Goal: Task Accomplishment & Management: Manage account settings

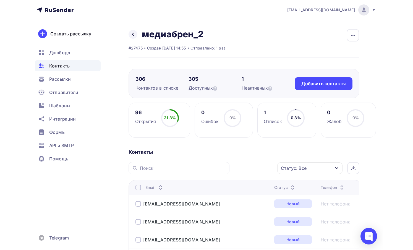
scroll to position [900, 0]
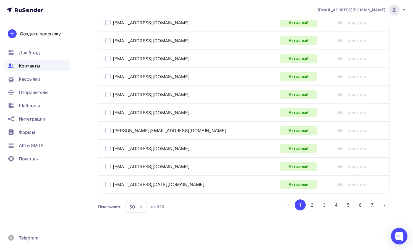
click at [32, 67] on span "Контакты" at bounding box center [29, 65] width 21 height 7
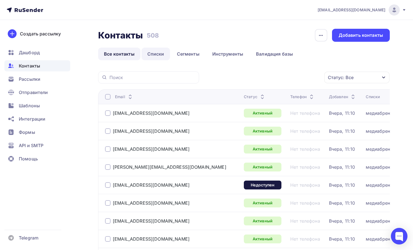
click at [152, 55] on link "Списки" at bounding box center [156, 54] width 28 height 13
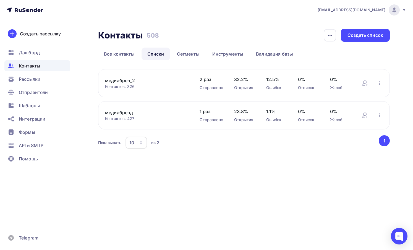
click at [130, 80] on link "медиабрен_2" at bounding box center [146, 80] width 83 height 7
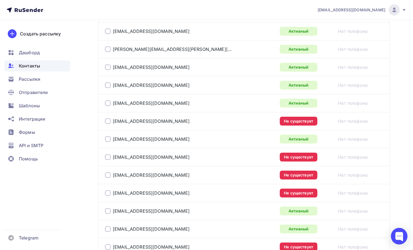
scroll to position [545, 0]
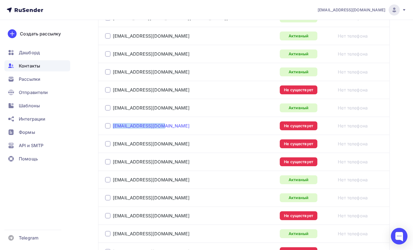
drag, startPoint x: 161, startPoint y: 126, endPoint x: 113, endPoint y: 125, distance: 48.1
click at [113, 125] on div "ravasin@ctcmedia.ru" at bounding box center [174, 125] width 138 height 9
copy link "ravasin@ctcmedia.ru"
drag, startPoint x: 177, startPoint y: 146, endPoint x: 113, endPoint y: 147, distance: 64.4
click at [113, 147] on div "rogrishina@mt.media" at bounding box center [174, 143] width 138 height 9
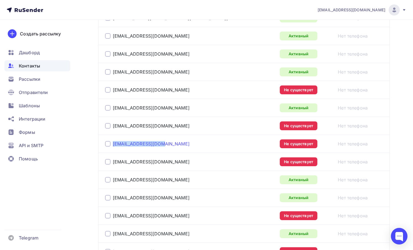
copy link "rogrishina@mt.media"
drag, startPoint x: 182, startPoint y: 160, endPoint x: 112, endPoint y: 164, distance: 69.5
click at [112, 164] on div "rokartashkova@ctcmedia.ru" at bounding box center [174, 161] width 138 height 9
copy link "rokartashkova@ctcmedia.ru"
drag, startPoint x: 164, startPoint y: 179, endPoint x: 113, endPoint y: 182, distance: 51.2
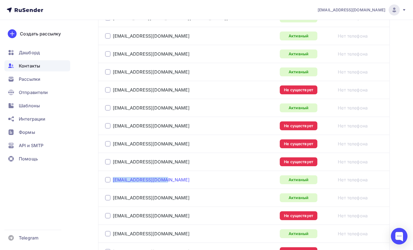
click at [113, 182] on div "rvdoroshina@vgtrk.ru" at bounding box center [174, 179] width 138 height 9
copy link "rvdoroshina@vgtrk.ru"
drag, startPoint x: 166, startPoint y: 198, endPoint x: 113, endPoint y: 198, distance: 53.1
click at [113, 198] on div "rskarmanov@m24.ru" at bounding box center [174, 197] width 138 height 9
copy link "rskarmanov@m24.ru"
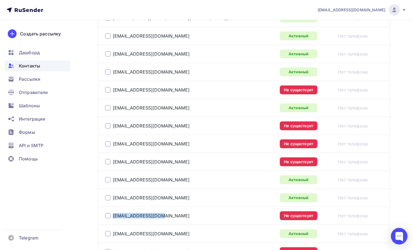
drag, startPoint x: 173, startPoint y: 214, endPoint x: 112, endPoint y: 216, distance: 60.6
click at [112, 216] on div "rnmefodeva@mt.media" at bounding box center [174, 215] width 138 height 9
copy link "rnmefodeva@mt.media"
drag, startPoint x: 164, startPoint y: 232, endPoint x: 113, endPoint y: 237, distance: 51.4
click at [113, 237] on div "rsaseeva@media1.ru" at bounding box center [174, 233] width 138 height 9
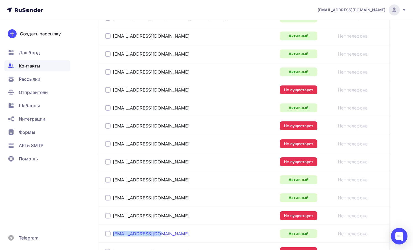
copy link "rsaseeva@media1.ru"
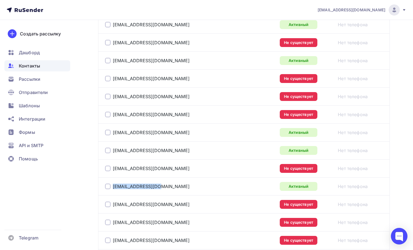
scroll to position [593, 0]
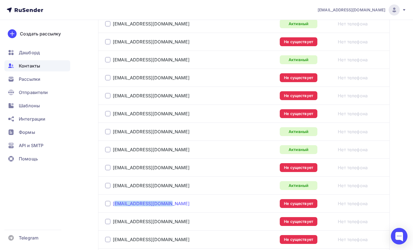
drag, startPoint x: 173, startPoint y: 204, endPoint x: 115, endPoint y: 205, distance: 57.5
click at [115, 205] on div "ramleonova@ctcmedia.ru" at bounding box center [174, 203] width 138 height 9
copy link "amleonova@ctcmedia.ru"
drag, startPoint x: 162, startPoint y: 222, endPoint x: 115, endPoint y: 224, distance: 46.8
click at [115, 224] on div "re.iakusheva@start.ru" at bounding box center [174, 221] width 138 height 9
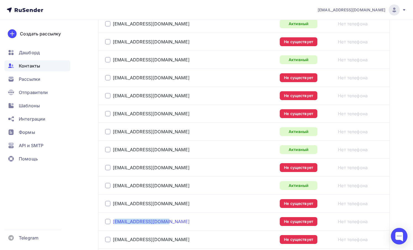
copy link "e.iakusheva@start.ru"
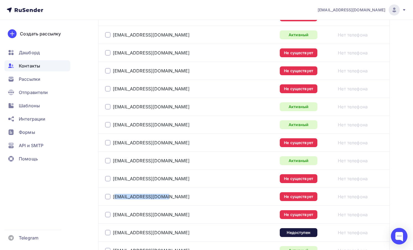
scroll to position [641, 0]
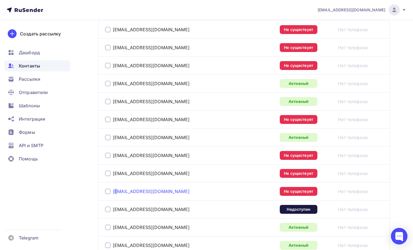
drag, startPoint x: 164, startPoint y: 193, endPoint x: 116, endPoint y: 194, distance: 48.4
click at [116, 194] on div "rasarancha@mt.media" at bounding box center [174, 191] width 138 height 9
drag, startPoint x: 163, startPoint y: 191, endPoint x: 115, endPoint y: 192, distance: 47.8
click at [115, 192] on div "rasarancha@mt.media" at bounding box center [174, 191] width 138 height 9
copy link "asarancha@mt.media"
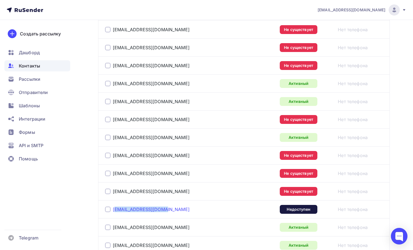
drag, startPoint x: 169, startPoint y: 208, endPoint x: 116, endPoint y: 211, distance: 53.7
click at [116, 211] on div "rborodina@roskino.ru" at bounding box center [174, 209] width 138 height 9
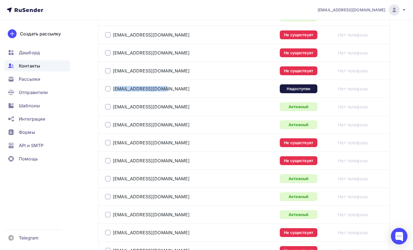
scroll to position [754, 0]
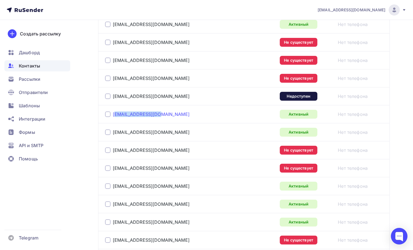
drag, startPoint x: 164, startPoint y: 115, endPoint x: 115, endPoint y: 116, distance: 49.5
click at [115, 116] on div "r7675507@gmail.com" at bounding box center [174, 114] width 138 height 9
drag, startPoint x: 158, startPoint y: 134, endPoint x: 114, endPoint y: 134, distance: 43.1
click at [114, 134] on div "rezhulina@vgtrk.ru" at bounding box center [174, 132] width 138 height 9
drag, startPoint x: 162, startPoint y: 151, endPoint x: 115, endPoint y: 151, distance: 47.0
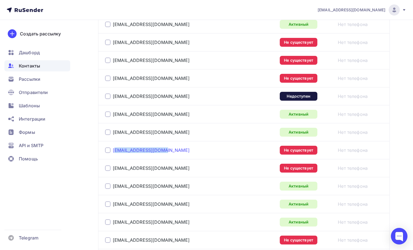
click at [115, 151] on div "rkhutaaa@tricolor.ru" at bounding box center [174, 150] width 138 height 9
drag, startPoint x: 165, startPoint y: 167, endPoint x: 115, endPoint y: 170, distance: 50.4
click at [115, 170] on div "ralitskevich@mt.media" at bounding box center [174, 168] width 138 height 9
drag, startPoint x: 159, startPoint y: 186, endPoint x: 115, endPoint y: 188, distance: 44.0
click at [115, 188] on div "rzbabin@muz-tv.ru" at bounding box center [174, 186] width 138 height 9
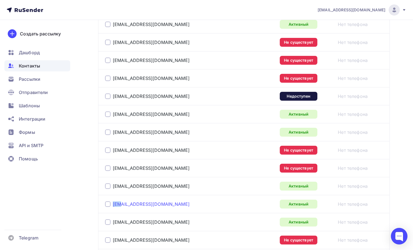
drag, startPoint x: 163, startPoint y: 201, endPoint x: 121, endPoint y: 206, distance: 42.1
click at [121, 206] on div "rgoverdo@gmail.com" at bounding box center [174, 204] width 138 height 9
drag, startPoint x: 165, startPoint y: 205, endPoint x: 115, endPoint y: 207, distance: 49.8
click at [115, 207] on div "rgoverdo@gmail.com" at bounding box center [174, 204] width 138 height 9
drag, startPoint x: 160, startPoint y: 221, endPoint x: 115, endPoint y: 224, distance: 45.4
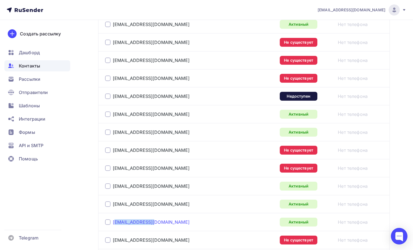
click at [115, 224] on div "resmagina@ivi.ru" at bounding box center [174, 222] width 138 height 9
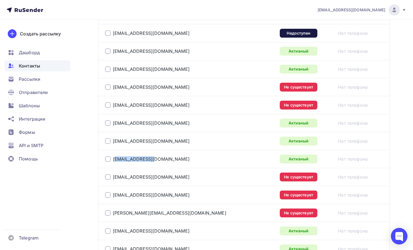
scroll to position [820, 0]
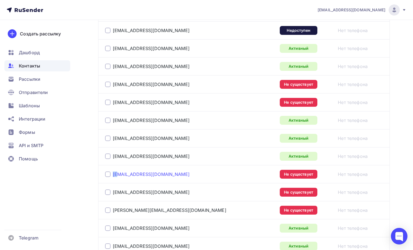
drag, startPoint x: 165, startPoint y: 172, endPoint x: 118, endPoint y: 176, distance: 46.7
click at [118, 176] on div "ramalygin@mt.media" at bounding box center [174, 174] width 138 height 9
drag, startPoint x: 168, startPoint y: 175, endPoint x: 116, endPoint y: 176, distance: 52.5
click at [116, 176] on div "ramalygin@mt.media" at bounding box center [174, 174] width 138 height 9
drag, startPoint x: 176, startPoint y: 193, endPoint x: 115, endPoint y: 195, distance: 61.4
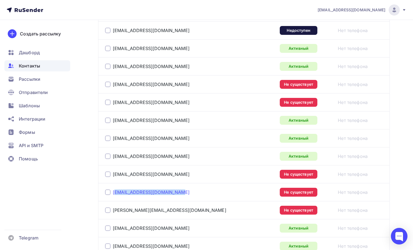
click at [115, 195] on div "rnabidzhanovdb@tricolor.ru" at bounding box center [174, 192] width 138 height 9
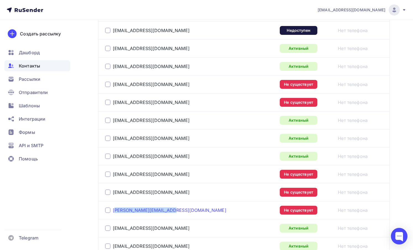
drag, startPoint x: 173, startPoint y: 210, endPoint x: 115, endPoint y: 213, distance: 58.1
click at [115, 213] on div "rakrasovsky@ctcmedia.ru" at bounding box center [174, 210] width 138 height 9
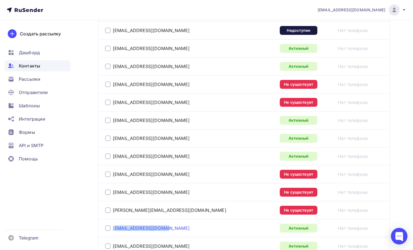
drag, startPoint x: 167, startPoint y: 229, endPoint x: 115, endPoint y: 231, distance: 51.5
click at [115, 231] on div "rgshiukashvili@m24.ru" at bounding box center [174, 228] width 138 height 9
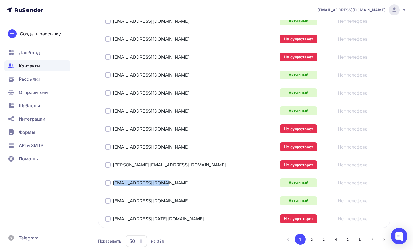
scroll to position [867, 0]
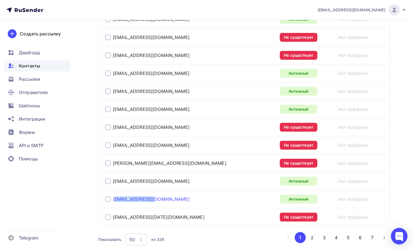
drag, startPoint x: 158, startPoint y: 198, endPoint x: 114, endPoint y: 202, distance: 43.5
click at [114, 202] on div "rigrachev@m24.ru" at bounding box center [174, 199] width 138 height 9
drag, startPoint x: 163, startPoint y: 217, endPoint x: 115, endPoint y: 218, distance: 47.6
click at [115, 218] on div "resviridova@friday.ru" at bounding box center [174, 217] width 138 height 9
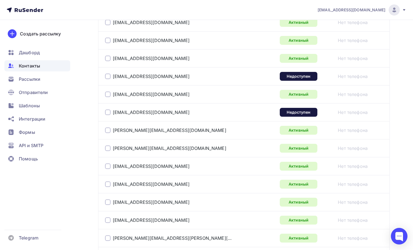
scroll to position [316, 0]
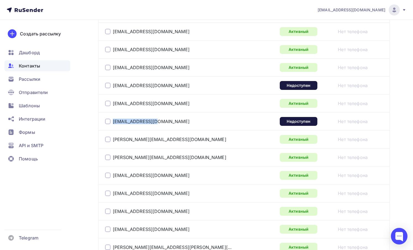
drag, startPoint x: 163, startPoint y: 118, endPoint x: 155, endPoint y: 122, distance: 9.3
click at [155, 122] on div "lange_sg@mirtv.ru" at bounding box center [174, 121] width 138 height 9
click at [108, 122] on div at bounding box center [108, 122] width 6 height 6
click at [108, 87] on div at bounding box center [108, 86] width 6 height 6
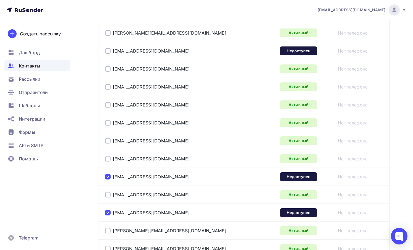
scroll to position [221, 0]
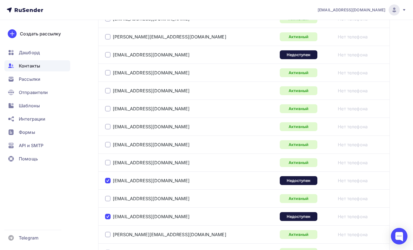
click at [106, 181] on div at bounding box center [108, 181] width 6 height 6
click at [107, 218] on div at bounding box center [108, 217] width 6 height 6
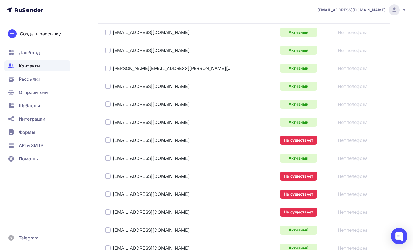
scroll to position [497, 0]
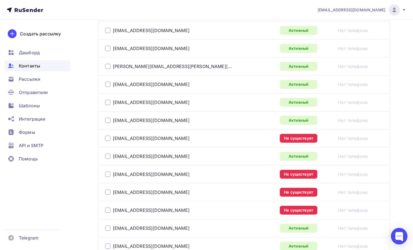
click at [108, 140] on div at bounding box center [108, 138] width 6 height 6
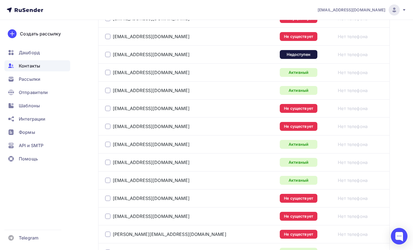
scroll to position [900, 0]
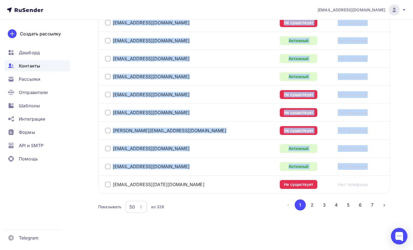
click at [107, 186] on div at bounding box center [108, 185] width 6 height 6
click at [107, 166] on div at bounding box center [108, 167] width 6 height 6
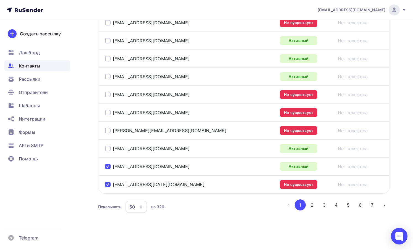
click at [109, 147] on div at bounding box center [108, 149] width 6 height 6
click at [107, 127] on div "rakrasovsky@ctcmedia.ru" at bounding box center [174, 130] width 138 height 9
click at [107, 129] on div at bounding box center [108, 131] width 6 height 6
click at [107, 114] on div at bounding box center [108, 113] width 6 height 6
click at [108, 95] on div at bounding box center [108, 95] width 6 height 6
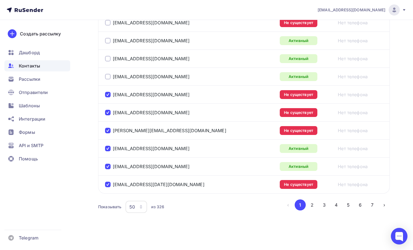
click at [107, 78] on div at bounding box center [108, 77] width 6 height 6
click at [109, 58] on div at bounding box center [108, 59] width 6 height 6
click at [108, 40] on div at bounding box center [108, 41] width 6 height 6
click at [108, 24] on div at bounding box center [108, 23] width 6 height 6
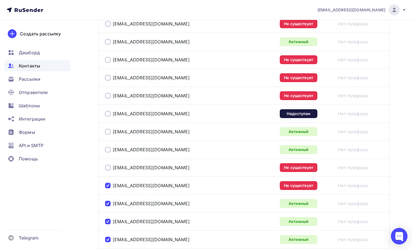
scroll to position [734, 0]
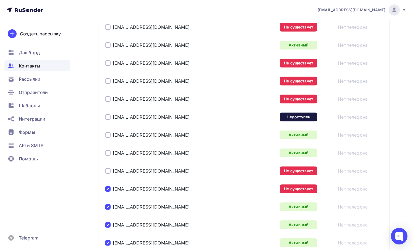
click at [107, 172] on div at bounding box center [108, 171] width 6 height 6
click at [107, 156] on div at bounding box center [108, 153] width 6 height 6
click at [108, 136] on div at bounding box center [108, 135] width 6 height 6
click at [108, 117] on div at bounding box center [108, 117] width 6 height 6
click at [108, 100] on div at bounding box center [108, 99] width 6 height 6
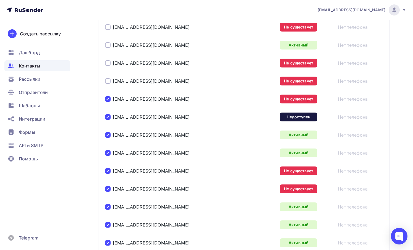
click at [108, 79] on div at bounding box center [108, 81] width 6 height 6
click at [108, 64] on div at bounding box center [108, 63] width 6 height 6
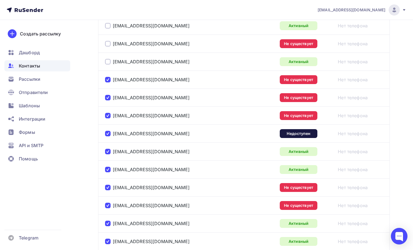
scroll to position [706, 0]
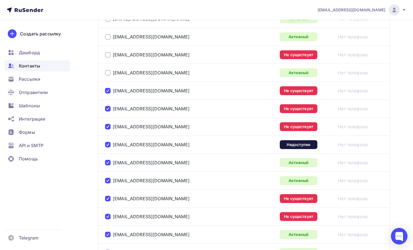
click at [108, 72] on div at bounding box center [108, 73] width 6 height 6
click at [107, 54] on div at bounding box center [108, 55] width 6 height 6
click at [107, 38] on div at bounding box center [108, 37] width 6 height 6
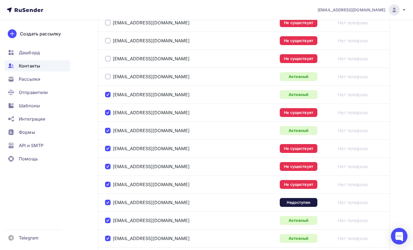
scroll to position [633, 0]
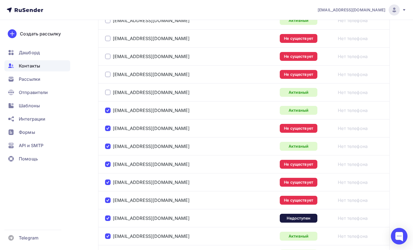
click at [107, 92] on div at bounding box center [108, 93] width 6 height 6
click at [109, 73] on div at bounding box center [108, 75] width 6 height 6
click at [109, 57] on div at bounding box center [108, 57] width 6 height 6
click at [108, 38] on div at bounding box center [108, 39] width 6 height 6
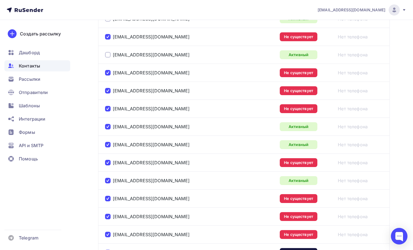
click at [108, 56] on div at bounding box center [108, 55] width 6 height 6
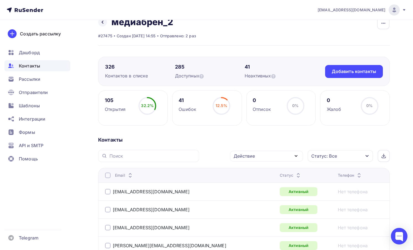
scroll to position [0, 0]
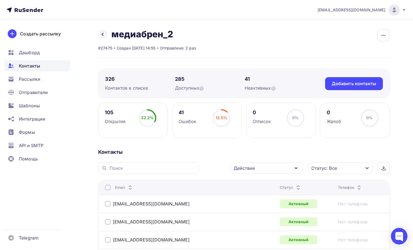
click at [279, 168] on div "Действие" at bounding box center [266, 168] width 73 height 11
click at [250, 207] on div "Удалить" at bounding box center [246, 206] width 18 height 7
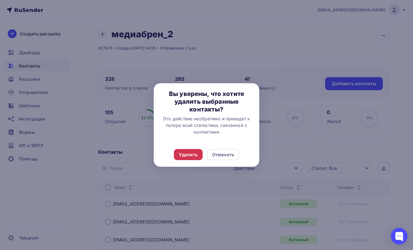
click at [190, 155] on div "Удалить" at bounding box center [188, 154] width 19 height 7
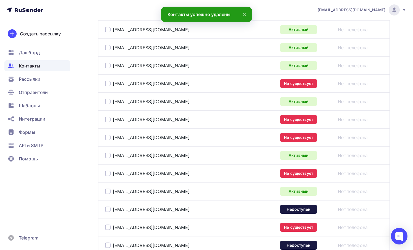
scroll to position [557, 0]
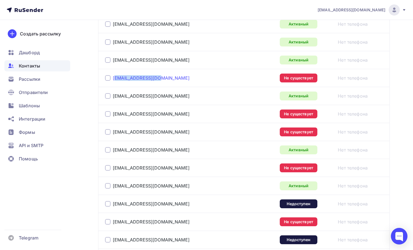
drag, startPoint x: 156, startPoint y: 78, endPoint x: 115, endPoint y: 78, distance: 40.9
click at [115, 78] on div "re.flamel@start.ru" at bounding box center [174, 78] width 138 height 9
drag, startPoint x: 168, startPoint y: 95, endPoint x: 115, endPoint y: 96, distance: 53.4
click at [115, 96] on div "rkovalev@amediateka.ru" at bounding box center [174, 96] width 138 height 9
drag, startPoint x: 164, startPoint y: 114, endPoint x: 115, endPoint y: 114, distance: 48.7
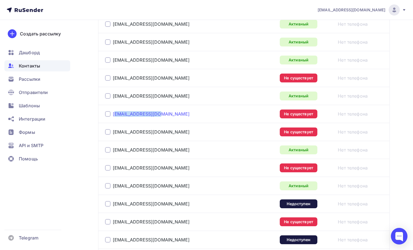
click at [115, 114] on div "reachueva@mt.media" at bounding box center [174, 113] width 138 height 9
drag, startPoint x: 158, startPoint y: 132, endPoint x: 115, endPoint y: 132, distance: 42.6
click at [115, 132] on div "rr.toroshin@ptvr.ru" at bounding box center [174, 131] width 138 height 9
drag, startPoint x: 164, startPoint y: 150, endPoint x: 114, endPoint y: 152, distance: 49.8
click at [114, 152] on div "ribulanova@muz-tv.ru" at bounding box center [174, 149] width 138 height 9
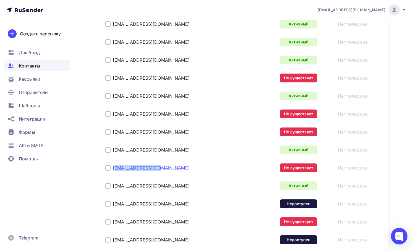
drag, startPoint x: 160, startPoint y: 167, endPoint x: 115, endPoint y: 168, distance: 44.2
click at [115, 168] on div "rv.tkachun@ptvr.ru" at bounding box center [174, 167] width 138 height 9
drag, startPoint x: 164, startPoint y: 187, endPoint x: 114, endPoint y: 188, distance: 49.8
click at [114, 188] on div "rnsarychev@muz-tv.ru" at bounding box center [174, 185] width 138 height 9
drag, startPoint x: 168, startPoint y: 202, endPoint x: 116, endPoint y: 204, distance: 52.3
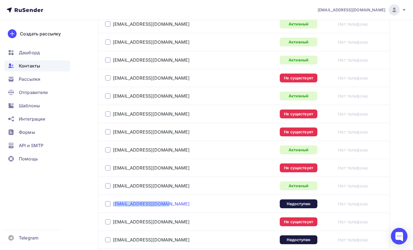
click at [116, 204] on div "rnikolaeva@roskino.ru" at bounding box center [174, 203] width 138 height 9
drag, startPoint x: 153, startPoint y: 224, endPoint x: 115, endPoint y: 224, distance: 38.7
click at [115, 224] on div "rdlebedev@tv3.ru" at bounding box center [174, 221] width 138 height 9
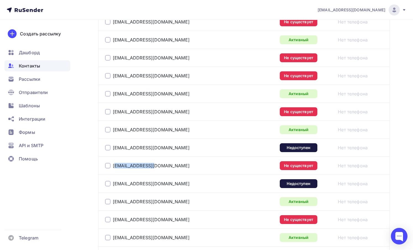
scroll to position [628, 0]
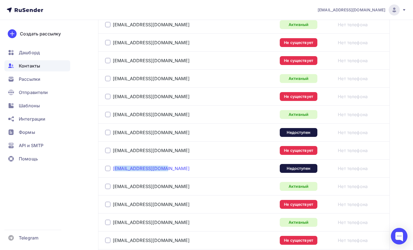
drag, startPoint x: 160, startPoint y: 168, endPoint x: 115, endPoint y: 168, distance: 45.6
click at [115, 168] on div "rtaranova@roskino.ru" at bounding box center [174, 168] width 138 height 9
drag, startPoint x: 174, startPoint y: 186, endPoint x: 116, endPoint y: 189, distance: 58.9
click at [116, 189] on div "rvponomareva@media1.ru" at bounding box center [174, 186] width 138 height 9
drag, startPoint x: 168, startPoint y: 203, endPoint x: 116, endPoint y: 204, distance: 52.0
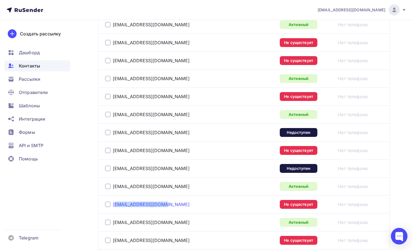
click at [116, 204] on div "rvgalaida@subbota.tv" at bounding box center [174, 204] width 138 height 9
drag, startPoint x: 159, startPoint y: 222, endPoint x: 114, endPoint y: 225, distance: 45.2
click at [114, 225] on div "ripotapov@vgtrk.ru" at bounding box center [174, 222] width 138 height 9
drag, startPoint x: 167, startPoint y: 241, endPoint x: 115, endPoint y: 243, distance: 52.3
click at [115, 243] on div "ravizzhachiy@mt.media" at bounding box center [174, 240] width 138 height 9
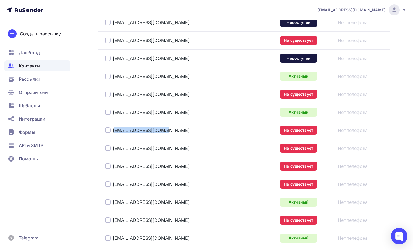
scroll to position [753, 0]
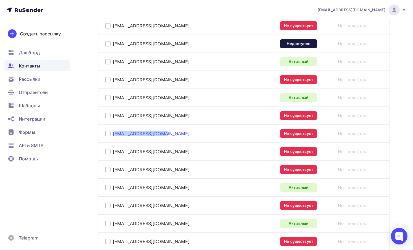
drag, startPoint x: 171, startPoint y: 136, endPoint x: 115, endPoint y: 135, distance: 56.7
click at [115, 135] on div "riponomarenko@tv3.ru" at bounding box center [174, 133] width 138 height 9
drag, startPoint x: 171, startPoint y: 152, endPoint x: 116, endPoint y: 154, distance: 55.0
click at [116, 154] on div "rnechaevaen@tricolor.ru" at bounding box center [174, 151] width 138 height 9
drag, startPoint x: 161, startPoint y: 171, endPoint x: 115, endPoint y: 172, distance: 45.6
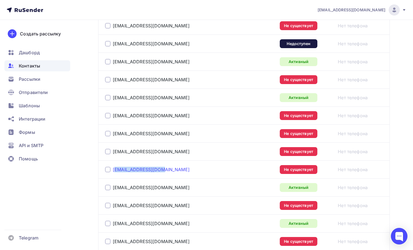
click at [115, 172] on div "re.potapov@start.ru" at bounding box center [174, 169] width 138 height 9
drag, startPoint x: 150, startPoint y: 190, endPoint x: 115, endPoint y: 190, distance: 35.4
click at [115, 190] on div "rnlytkin@m24.ru" at bounding box center [174, 187] width 138 height 9
drag, startPoint x: 166, startPoint y: 207, endPoint x: 115, endPoint y: 208, distance: 50.6
click at [115, 208] on div "rpavlovaaa@tricolor.ru" at bounding box center [174, 205] width 138 height 9
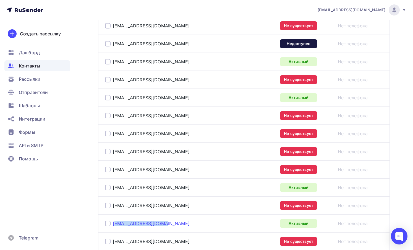
drag, startPoint x: 164, startPoint y: 223, endPoint x: 115, endPoint y: 226, distance: 49.3
click at [115, 226] on div "rvdavydenko@vgtrk.ru" at bounding box center [174, 223] width 138 height 9
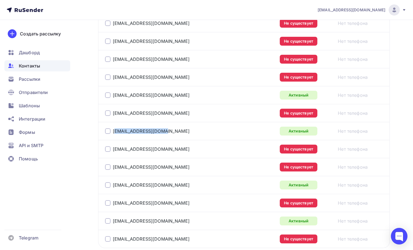
scroll to position [847, 0]
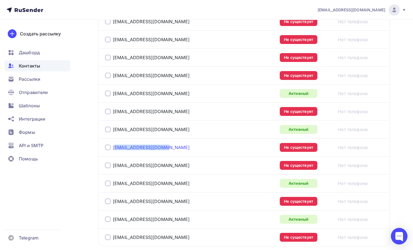
drag, startPoint x: 172, startPoint y: 148, endPoint x: 115, endPoint y: 148, distance: 57.0
click at [115, 148] on div "rksmirnov@ctcmedia.ru" at bounding box center [174, 147] width 138 height 9
drag, startPoint x: 160, startPoint y: 165, endPoint x: 115, endPoint y: 165, distance: 45.1
click at [115, 165] on div "rpkiseleva@mt.media" at bounding box center [174, 165] width 138 height 9
drag, startPoint x: 168, startPoint y: 185, endPoint x: 115, endPoint y: 184, distance: 53.1
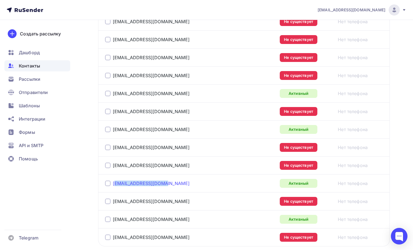
click at [115, 184] on div "raaleonova@muz-tv.ru" at bounding box center [174, 183] width 138 height 9
drag, startPoint x: 159, startPoint y: 202, endPoint x: 116, endPoint y: 203, distance: 43.4
click at [116, 203] on div "rpnikulin@mt.media" at bounding box center [174, 201] width 138 height 9
drag, startPoint x: 189, startPoint y: 219, endPoint x: 115, endPoint y: 221, distance: 73.8
click at [114, 221] on div "ralmukhametova@amediateka.ru" at bounding box center [174, 219] width 138 height 9
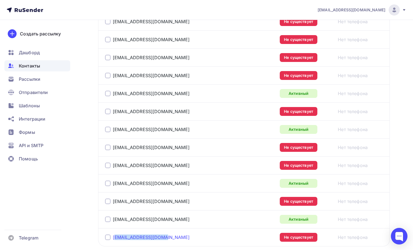
drag, startPoint x: 165, startPoint y: 237, endPoint x: 116, endPoint y: 240, distance: 49.1
click at [116, 240] on div "rmplobanova@mt.media" at bounding box center [174, 237] width 138 height 9
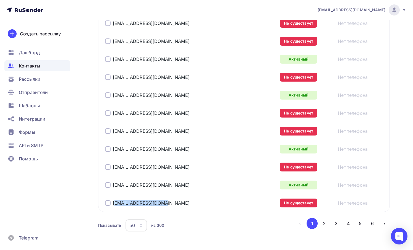
scroll to position [900, 0]
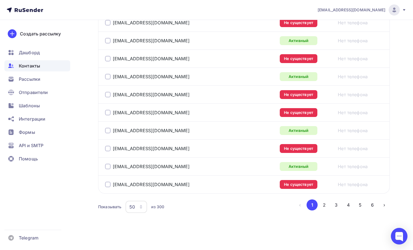
click at [108, 184] on div at bounding box center [108, 185] width 6 height 6
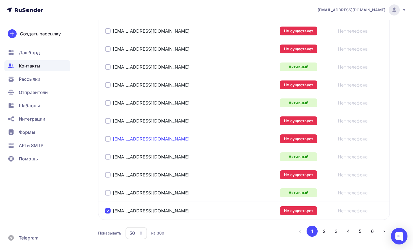
scroll to position [873, 0]
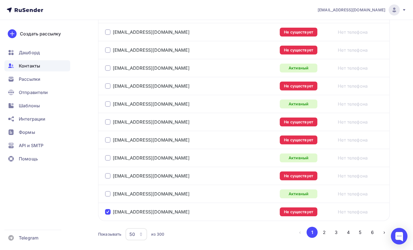
click at [108, 194] on div at bounding box center [108, 194] width 6 height 6
click at [108, 177] on div at bounding box center [108, 176] width 6 height 6
click at [108, 160] on div at bounding box center [108, 158] width 6 height 6
click at [109, 137] on div "rpkiseleva@mt.media" at bounding box center [174, 139] width 138 height 9
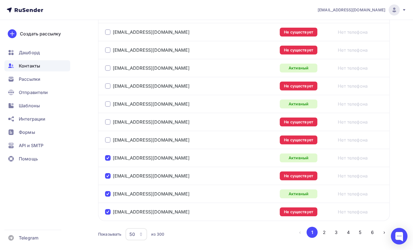
click at [108, 140] on div at bounding box center [108, 140] width 6 height 6
click at [108, 122] on div at bounding box center [108, 122] width 6 height 6
click at [108, 104] on div at bounding box center [108, 104] width 6 height 6
click at [108, 87] on div at bounding box center [108, 86] width 6 height 6
click at [109, 67] on div at bounding box center [108, 68] width 6 height 6
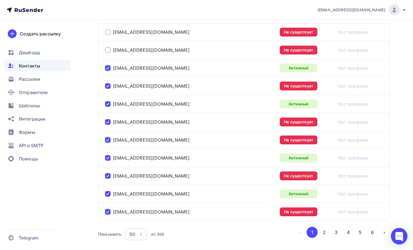
click at [109, 51] on div at bounding box center [108, 50] width 6 height 6
click at [109, 33] on div at bounding box center [108, 32] width 6 height 6
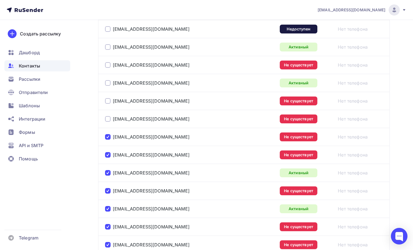
scroll to position [761, 0]
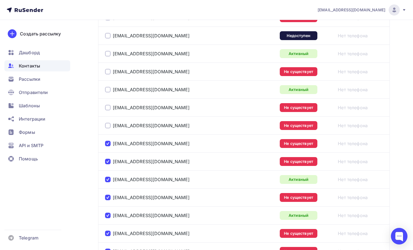
click at [108, 127] on div at bounding box center [108, 126] width 6 height 6
click at [107, 108] on div at bounding box center [108, 108] width 6 height 6
click at [108, 90] on div at bounding box center [108, 90] width 6 height 6
click at [107, 74] on div at bounding box center [108, 72] width 6 height 6
click at [107, 53] on div at bounding box center [108, 54] width 6 height 6
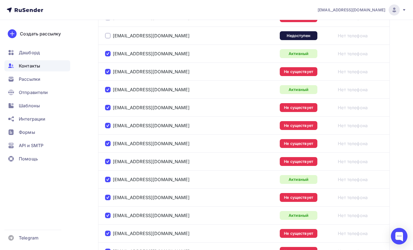
click at [107, 34] on div at bounding box center [108, 36] width 6 height 6
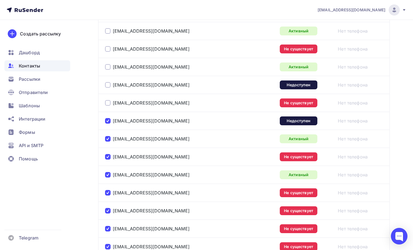
scroll to position [666, 0]
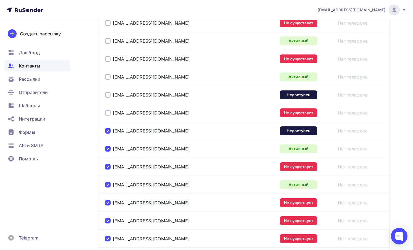
click at [107, 114] on div at bounding box center [108, 113] width 6 height 6
click at [107, 95] on div at bounding box center [108, 95] width 6 height 6
click at [108, 77] on div at bounding box center [108, 77] width 6 height 6
click at [108, 59] on div at bounding box center [108, 59] width 6 height 6
click at [108, 41] on div at bounding box center [108, 41] width 6 height 6
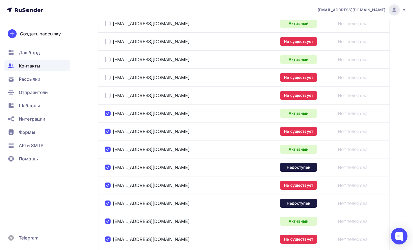
scroll to position [591, 0]
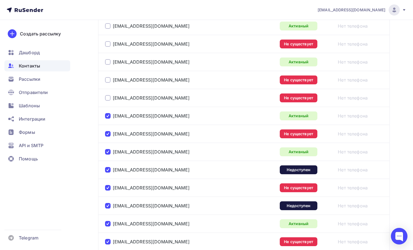
click at [106, 98] on div at bounding box center [108, 98] width 6 height 6
click at [109, 81] on div at bounding box center [108, 80] width 6 height 6
click at [108, 61] on div at bounding box center [108, 62] width 6 height 6
click at [109, 42] on div at bounding box center [108, 44] width 6 height 6
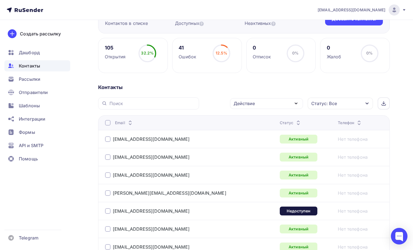
scroll to position [0, 0]
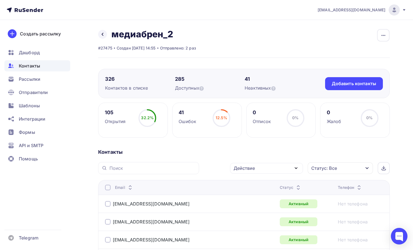
click at [282, 167] on div "Действие" at bounding box center [266, 168] width 73 height 11
click at [254, 207] on div "Удалить" at bounding box center [246, 206] width 18 height 7
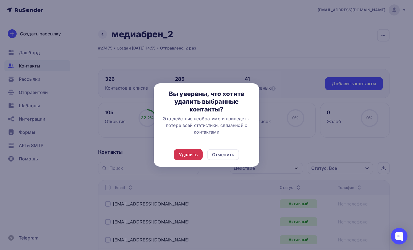
click at [188, 156] on div "Удалить" at bounding box center [188, 154] width 19 height 7
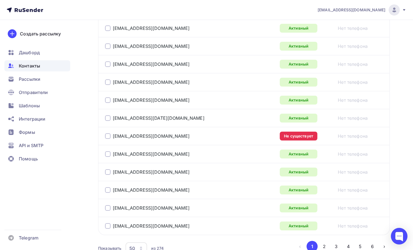
scroll to position [815, 0]
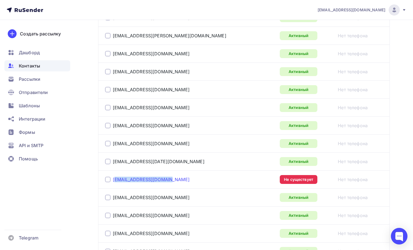
drag, startPoint x: 176, startPoint y: 179, endPoint x: 115, endPoint y: 181, distance: 60.6
click at [115, 181] on div "reznichenko@ren-tv.com" at bounding box center [174, 179] width 138 height 9
click at [107, 181] on div at bounding box center [108, 180] width 6 height 6
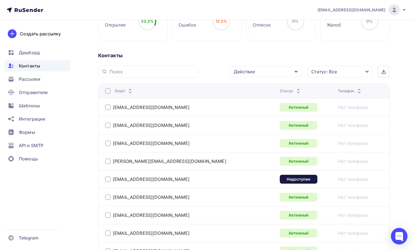
scroll to position [0, 0]
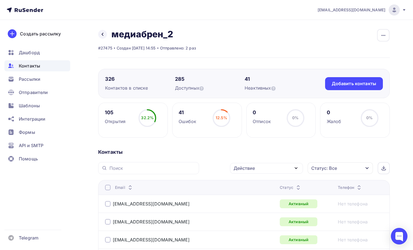
click at [258, 171] on div "Действие" at bounding box center [266, 168] width 73 height 11
click at [248, 205] on div "Удалить" at bounding box center [246, 206] width 18 height 7
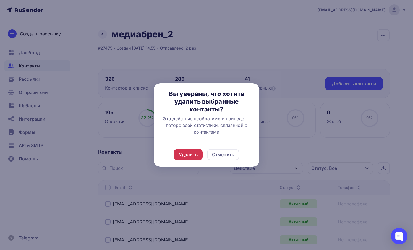
click at [195, 152] on div "Удалить" at bounding box center [188, 154] width 19 height 7
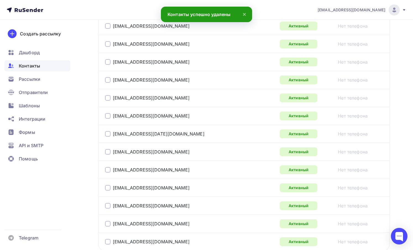
scroll to position [900, 0]
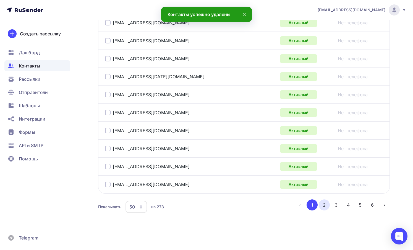
click at [325, 206] on button "2" at bounding box center [324, 204] width 11 height 11
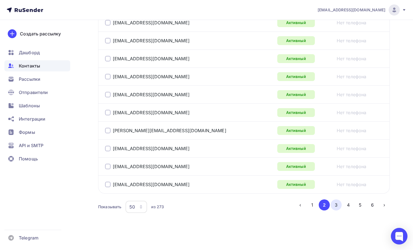
click at [336, 204] on button "3" at bounding box center [336, 204] width 11 height 11
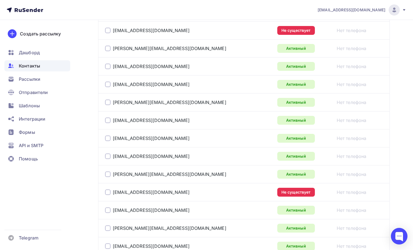
scroll to position [539, 0]
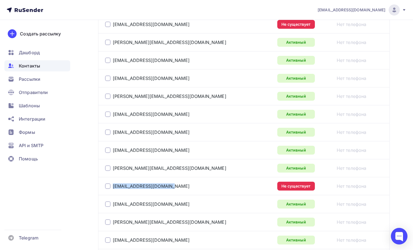
drag, startPoint x: 175, startPoint y: 186, endPoint x: 111, endPoint y: 189, distance: 64.2
click at [111, 189] on div "pmikhaylova@ctcmedia.ru" at bounding box center [174, 186] width 138 height 9
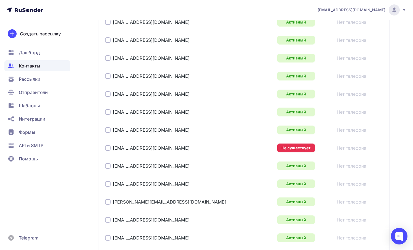
scroll to position [412, 0]
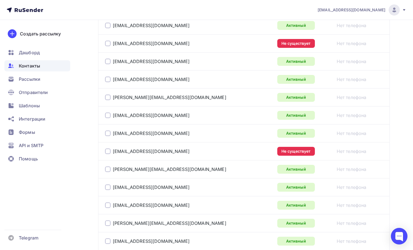
click at [109, 43] on div at bounding box center [108, 44] width 6 height 6
click at [107, 152] on div at bounding box center [108, 151] width 6 height 6
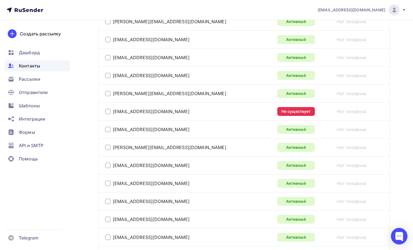
click at [106, 111] on div at bounding box center [108, 112] width 6 height 6
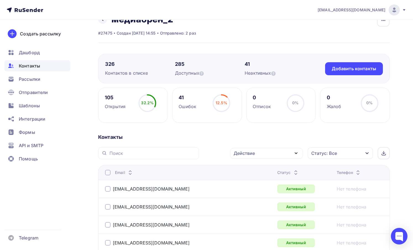
scroll to position [0, 0]
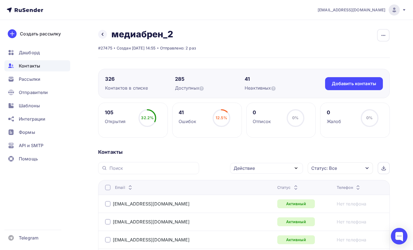
click at [283, 168] on div "Действие" at bounding box center [266, 168] width 73 height 11
click at [255, 207] on div "Удалить" at bounding box center [246, 206] width 18 height 7
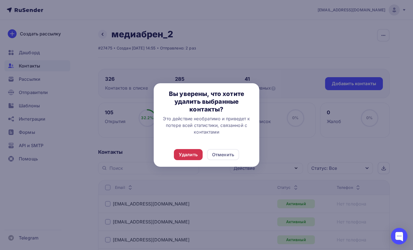
click at [194, 155] on div "Удалить" at bounding box center [188, 154] width 19 height 7
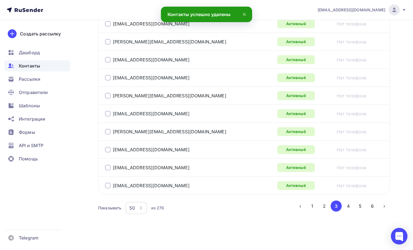
scroll to position [900, 0]
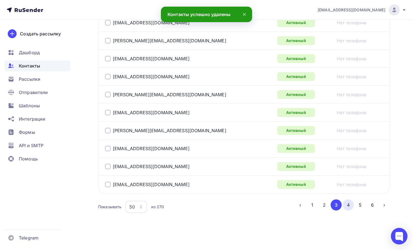
click at [343, 207] on button "4" at bounding box center [348, 204] width 11 height 11
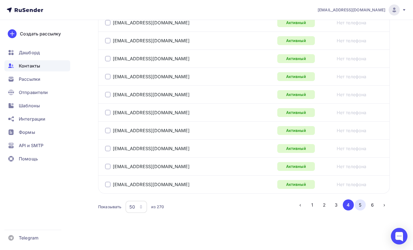
click at [352, 206] on button "5" at bounding box center [360, 204] width 11 height 11
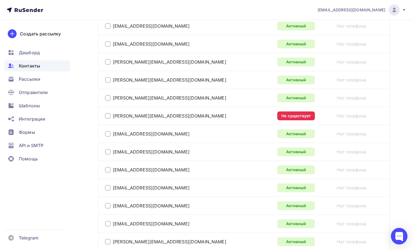
scroll to position [250, 0]
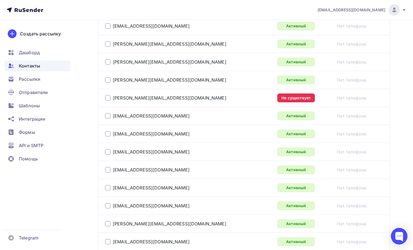
click at [108, 98] on div at bounding box center [108, 98] width 6 height 6
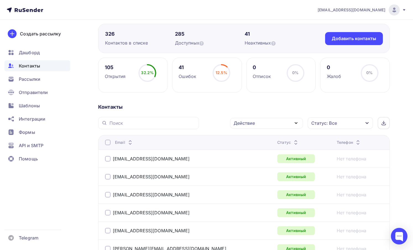
scroll to position [43, 0]
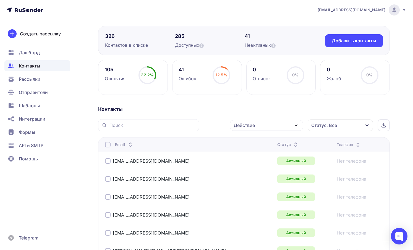
click at [274, 121] on div "Действие" at bounding box center [266, 125] width 73 height 11
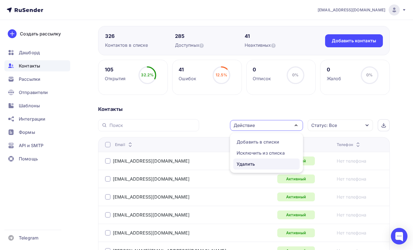
click at [249, 165] on div "Удалить" at bounding box center [246, 164] width 18 height 7
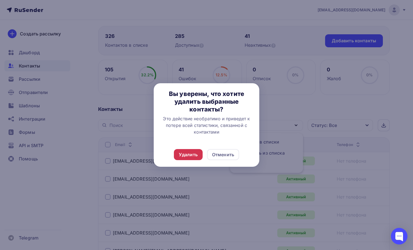
click at [195, 157] on div "Удалить" at bounding box center [188, 154] width 19 height 7
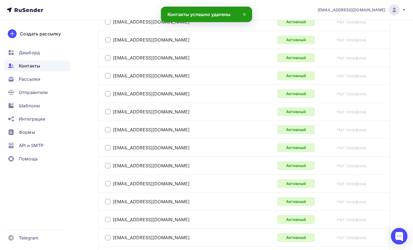
scroll to position [900, 0]
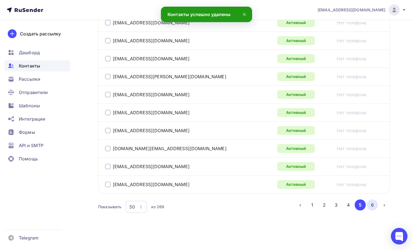
click at [352, 203] on button "6" at bounding box center [372, 204] width 11 height 11
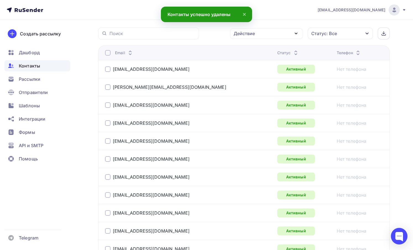
scroll to position [343, 0]
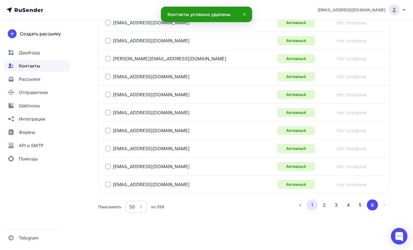
click at [312, 205] on button "1" at bounding box center [312, 204] width 11 height 11
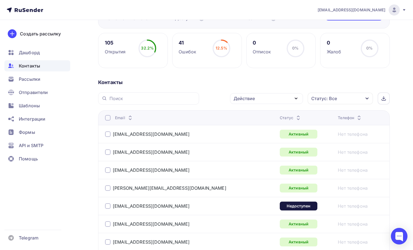
scroll to position [0, 0]
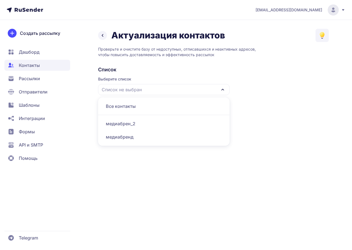
click at [172, 124] on div "медиабрен_2" at bounding box center [163, 123] width 125 height 13
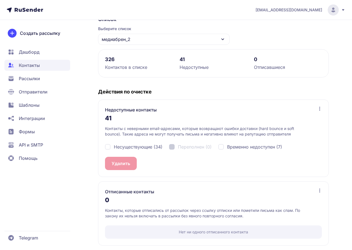
scroll to position [53, 0]
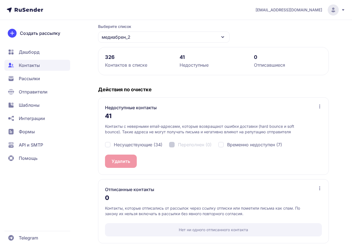
click at [108, 145] on div "Несуществующие (34)" at bounding box center [134, 144] width 58 height 7
checkbox input "true"
click at [24, 64] on span "Контакты" at bounding box center [29, 65] width 21 height 7
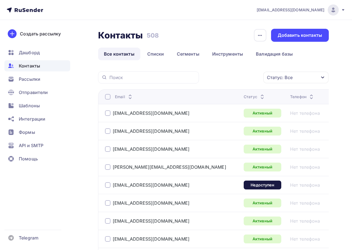
click at [108, 185] on div at bounding box center [108, 185] width 6 height 6
click at [247, 81] on div "Действие" at bounding box center [231, 77] width 56 height 11
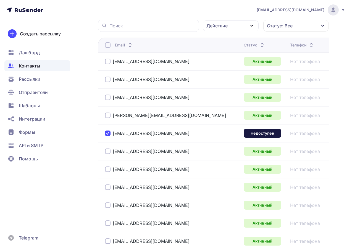
scroll to position [53, 0]
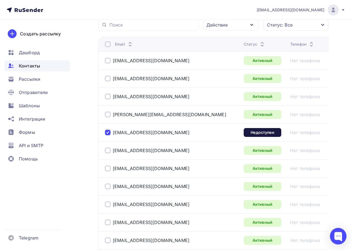
drag, startPoint x: 169, startPoint y: 133, endPoint x: 112, endPoint y: 134, distance: 57.5
click at [112, 134] on div "[EMAIL_ADDRESS][DOMAIN_NAME]" at bounding box center [172, 132] width 134 height 9
copy div "[EMAIL_ADDRESS][DOMAIN_NAME]"
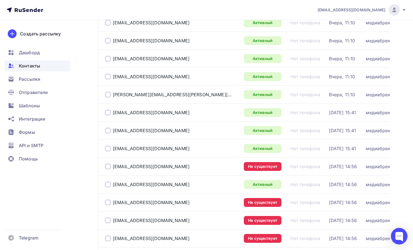
scroll to position [378, 0]
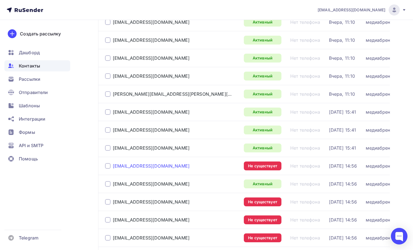
drag, startPoint x: 177, startPoint y: 164, endPoint x: 113, endPoint y: 164, distance: 63.9
click at [113, 164] on div "rieknapskiy@nmgstudio.ru" at bounding box center [172, 165] width 134 height 9
copy div "rieknapskiy@nmgstudio.ru"
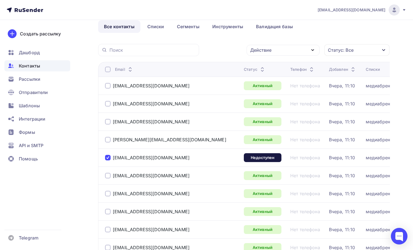
scroll to position [0, 0]
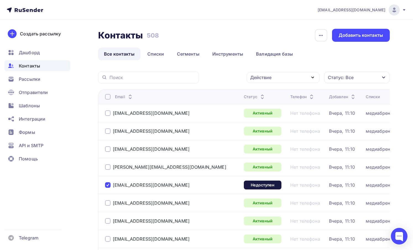
click at [271, 80] on div "Действие" at bounding box center [260, 77] width 21 height 7
click at [352, 38] on div "Добавить контакты" at bounding box center [361, 35] width 58 height 13
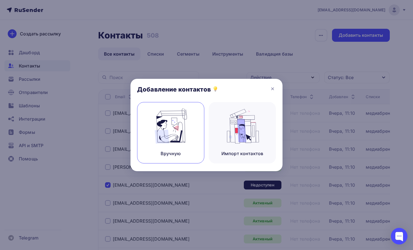
click at [172, 132] on img at bounding box center [170, 126] width 37 height 35
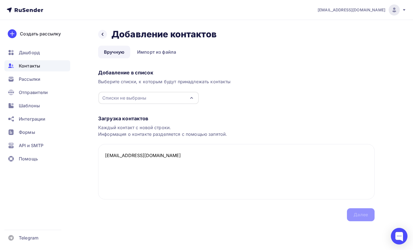
paste textarea "avasin@ctcmedia.ru"
paste textarea "ogrishina@mt.media"
paste textarea "okartashkova@ctcmedia.ru"
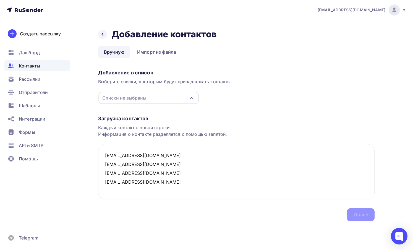
paste textarea "vdoroshina@vgtrk.ru"
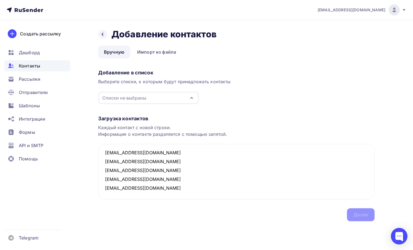
paste textarea "skarmanov@m24.ru"
paste textarea "nmefodeva@mt.media"
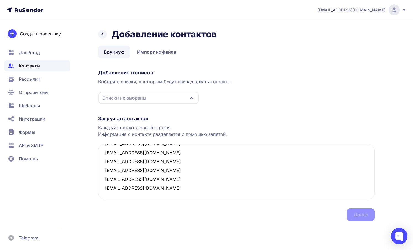
paste textarea "saseeva@media1.ru"
paste textarea "amleonova@ctcmedia.ru"
paste textarea "e.iakusheva@start.ru"
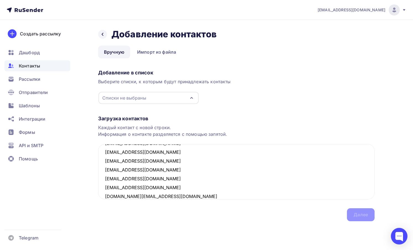
scroll to position [48, 0]
paste textarea "asarancha@mt.media"
paste textarea "borodina@roskino.ru"
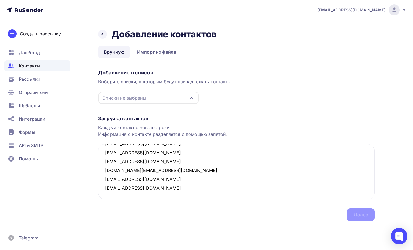
paste textarea "7675507@gmail.com"
paste textarea "ezhulina@vgtrk.ru"
paste textarea "khutaaa@tricolor.ru"
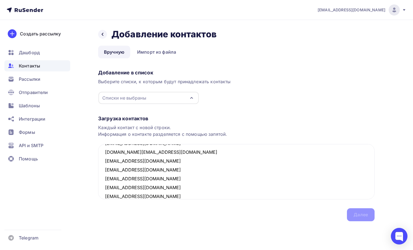
scroll to position [92, 0]
paste textarea "alitskevich@mt.media"
paste textarea "zbabin@muz-tv.ru"
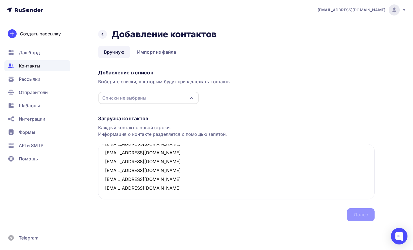
paste textarea "goverdo@gmail.com"
paste textarea "esmagina@ivi.ru"
paste textarea "amalygin@mt.media"
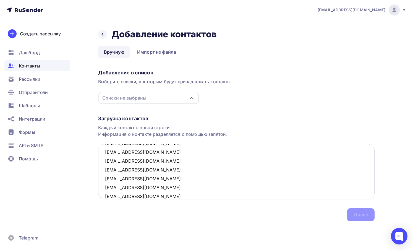
scroll to position [136, 0]
paste textarea "nabidzhanovdb@tricolor.ru"
paste textarea "akrasovsky@ctcmedia.ru"
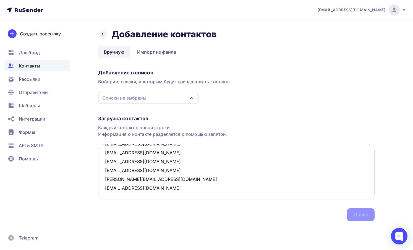
paste textarea "gshiukashvili@m24.ru"
paste textarea "igrachev@m24.ru"
paste textarea "esviridova@friday.ru"
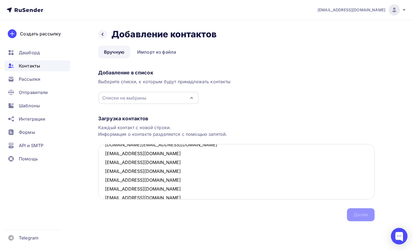
scroll to position [84, 0]
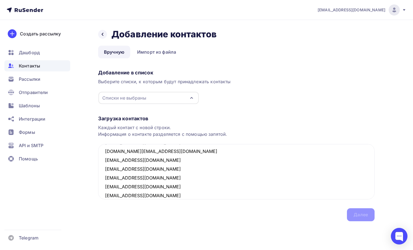
click at [174, 96] on div "Списки не выбраны" at bounding box center [148, 98] width 100 height 12
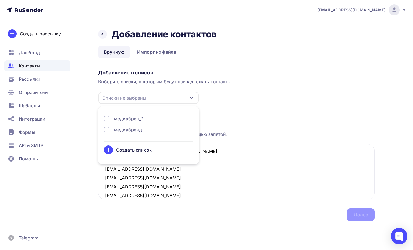
click at [162, 119] on div "медиабрен_2" at bounding box center [148, 118] width 89 height 7
click at [239, 94] on div "Добавление в список Выберите списки, к которым будут принадлежать контакты меди…" at bounding box center [236, 85] width 276 height 37
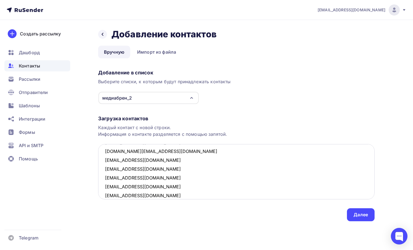
click at [161, 198] on textarea "ieknapskiy@nmgstudio.ru avasin@ctcmedia.ru ogrishina@mt.media okartashkova@ctcm…" at bounding box center [236, 171] width 276 height 55
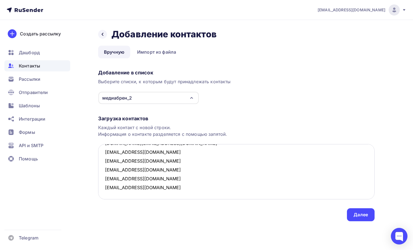
paste textarea "e.flamel@start.ru"
paste textarea "kovalev@amediateka.ru"
paste textarea "eachueva@mt.media"
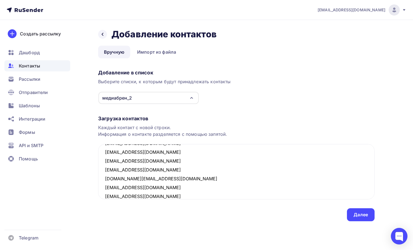
scroll to position [118, 0]
paste textarea "r.toroshin@ptvr.ru"
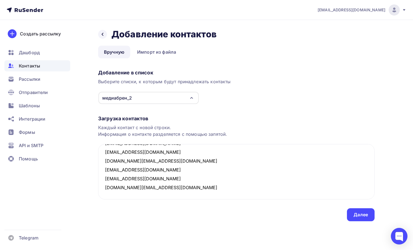
paste textarea "ibulanova@muz-tv.ru"
paste textarea "v.tkachun@ptvr.ru"
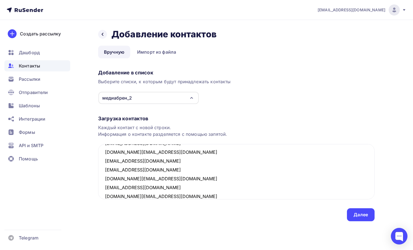
scroll to position [145, 0]
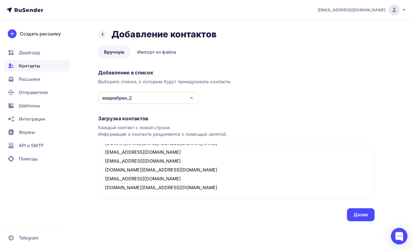
paste textarea "nsarychev@muz-tv.ru"
paste textarea "nikolaeva@roskino.ru"
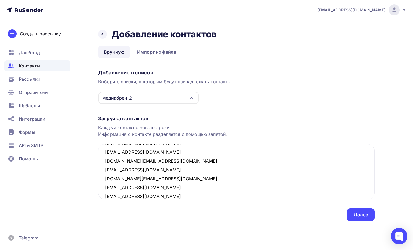
scroll to position [163, 0]
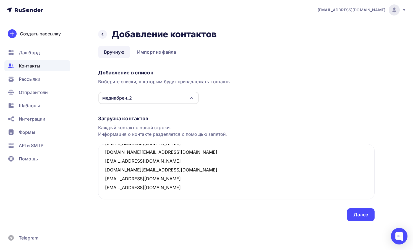
paste textarea "dlebedev@tv3.ru"
paste textarea "taranova@roskino.ru"
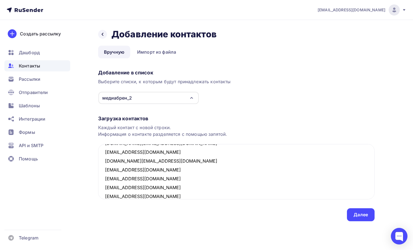
scroll to position [180, 0]
paste textarea "vponomareva@media1.ru"
paste textarea "vgalaida@subbota.tv"
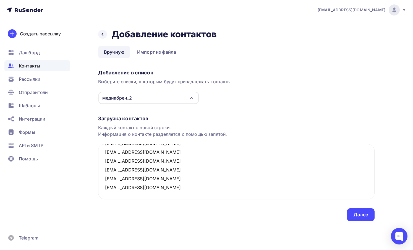
paste textarea "ipotapov@vgtrk.ru"
paste textarea "avizzhachiy@mt.media"
paste textarea "iponomarenko@tv3.ru"
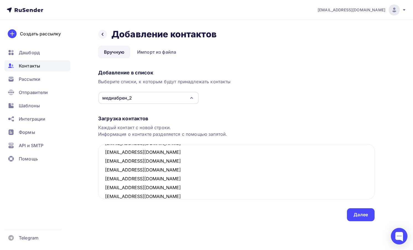
scroll to position [224, 0]
paste textarea "nechaevaen@tricolor.ru"
paste textarea "e.potapov@start.ru"
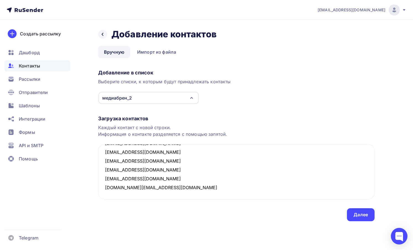
paste textarea "nlytkin@m24.ru"
paste textarea "pavlovaaa@tricolor.ru"
paste textarea "vdavydenko@vgtrk.ru"
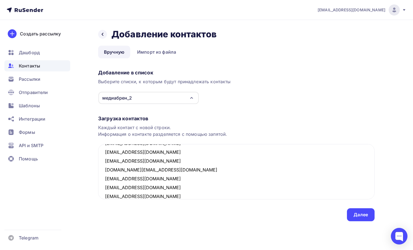
scroll to position [269, 0]
paste textarea "ksmirnov@ctcmedia.ru"
paste textarea "pkiseleva@mt.media"
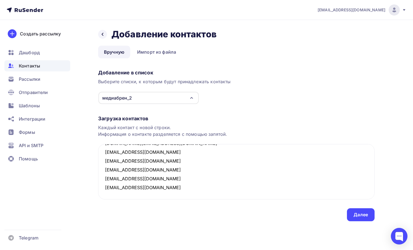
paste textarea "aaleonova@muz-tv.ru"
paste textarea "pnikulin@mt.media"
paste textarea "almukhametova@amediateka.ru"
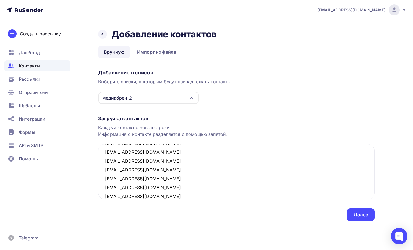
scroll to position [313, 0]
paste textarea "mplobanova@mt.media"
paste textarea "eznichenko@ren-tv.com"
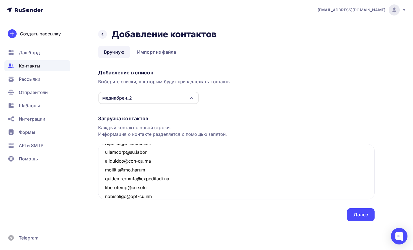
type textarea "ieknapskiy@nmgstudio.ru avasin@ctcmedia.ru ogrishina@mt.media okartashkova@ctcm…"
click at [352, 218] on div "Далее" at bounding box center [361, 214] width 28 height 13
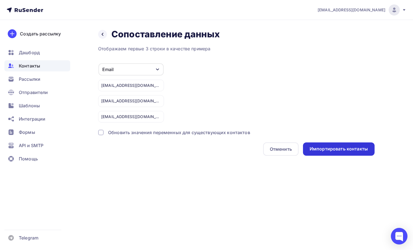
click at [338, 150] on div "Импортировать контакты" at bounding box center [339, 149] width 58 height 6
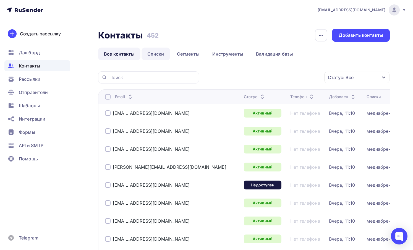
click at [155, 56] on link "Списки" at bounding box center [156, 54] width 28 height 13
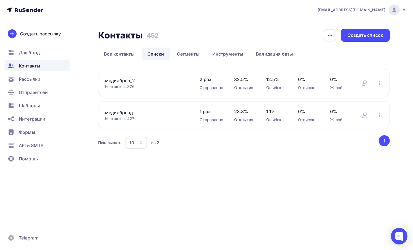
click at [123, 80] on link "медиабрен_2" at bounding box center [146, 80] width 83 height 7
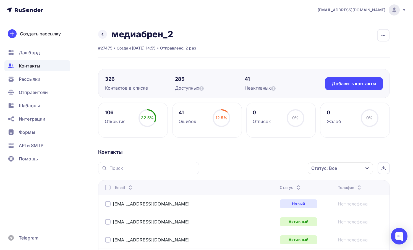
click at [27, 64] on span "Контакты" at bounding box center [29, 65] width 21 height 7
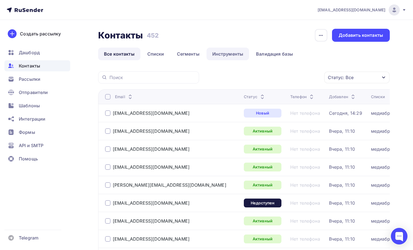
click at [230, 56] on link "Инструменты" at bounding box center [228, 54] width 43 height 13
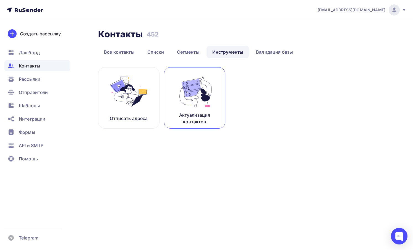
click at [195, 98] on img at bounding box center [194, 91] width 37 height 35
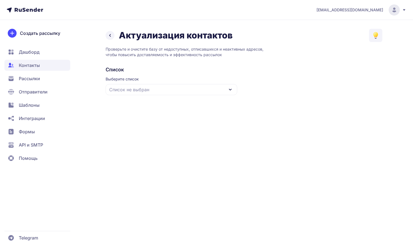
click at [183, 92] on div "Список не выбран" at bounding box center [172, 89] width 132 height 11
click at [148, 119] on div "медиабрен_2" at bounding box center [171, 123] width 125 height 13
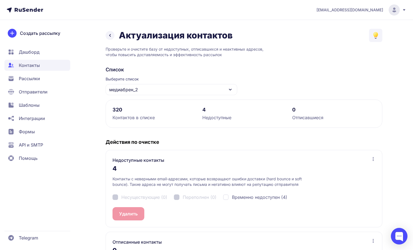
scroll to position [53, 0]
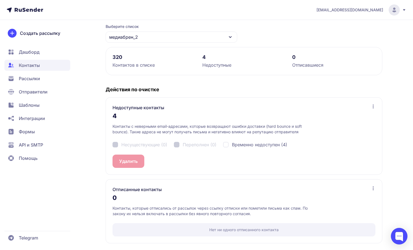
click at [28, 11] on icon at bounding box center [29, 10] width 28 height 4
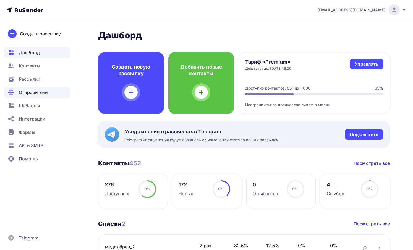
click at [35, 94] on span "Отправители" at bounding box center [33, 92] width 29 height 7
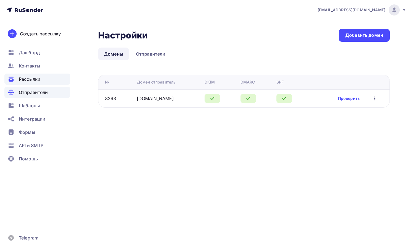
click at [31, 77] on span "Рассылки" at bounding box center [30, 79] width 22 height 7
